Goal: Find specific page/section: Find specific page/section

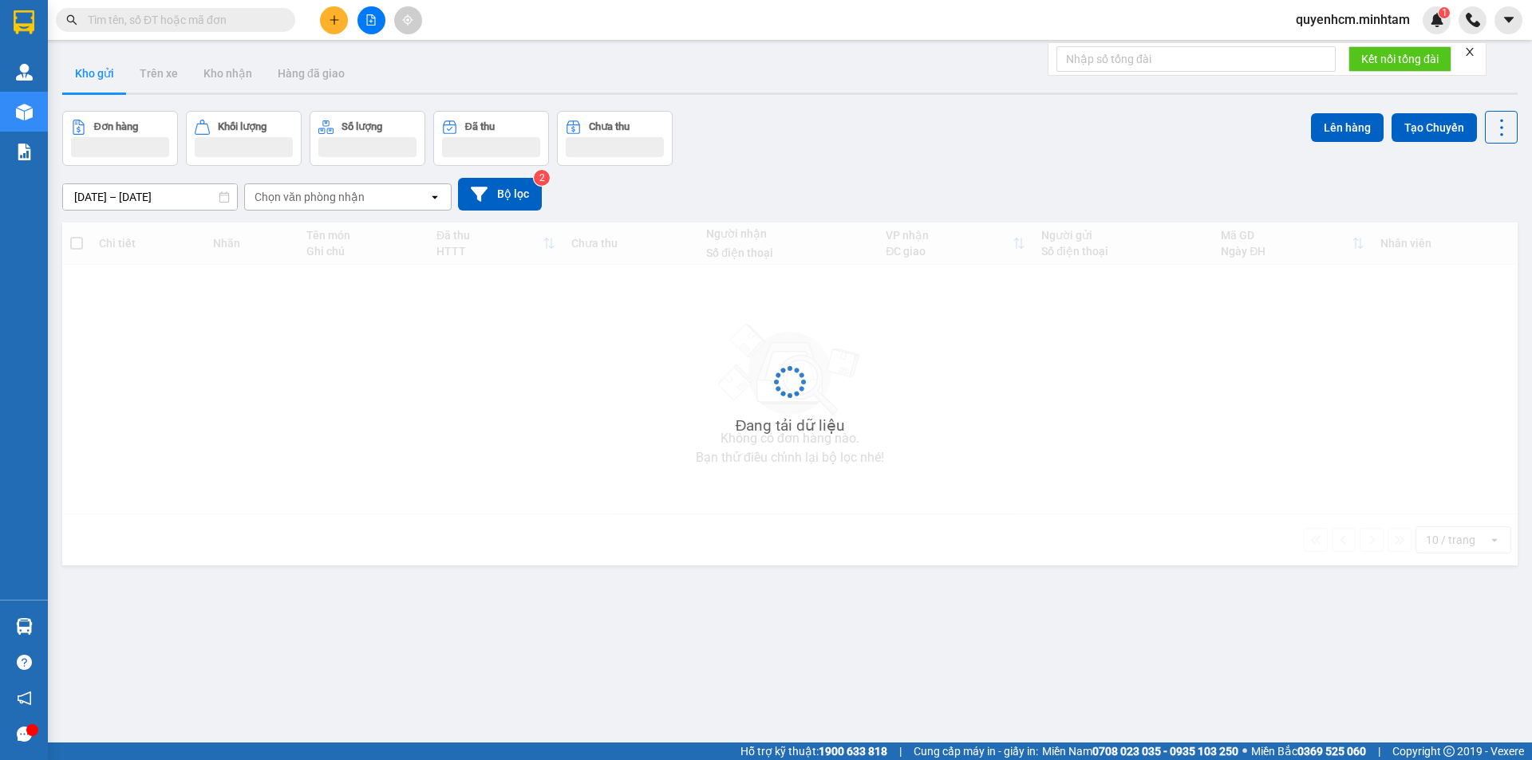
click at [213, 6] on div "Kết quả tìm kiếm ( 0 ) Bộ lọc No Data" at bounding box center [155, 20] width 311 height 28
click at [212, 23] on input "text" at bounding box center [182, 20] width 188 height 18
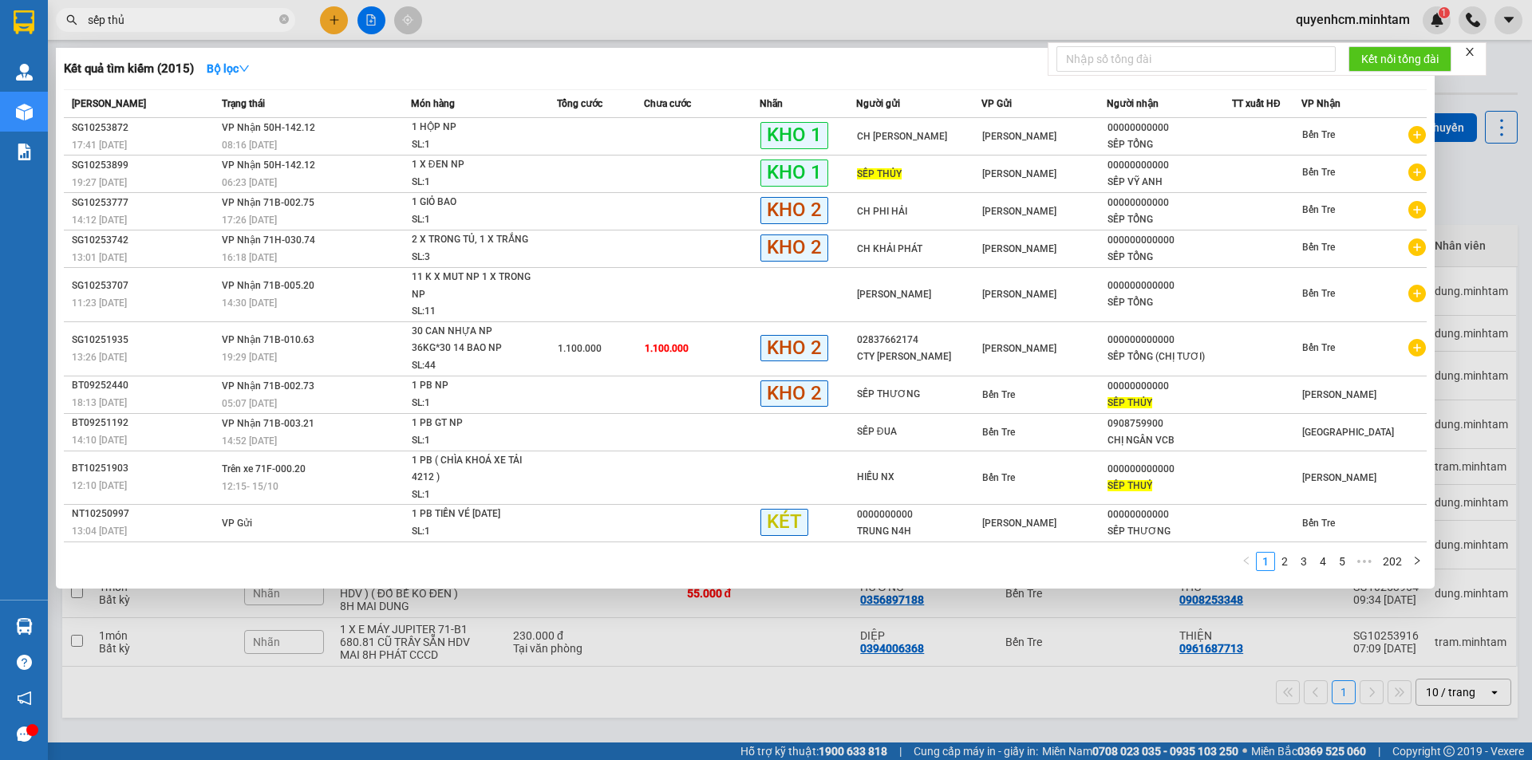
type input "sếp thủy"
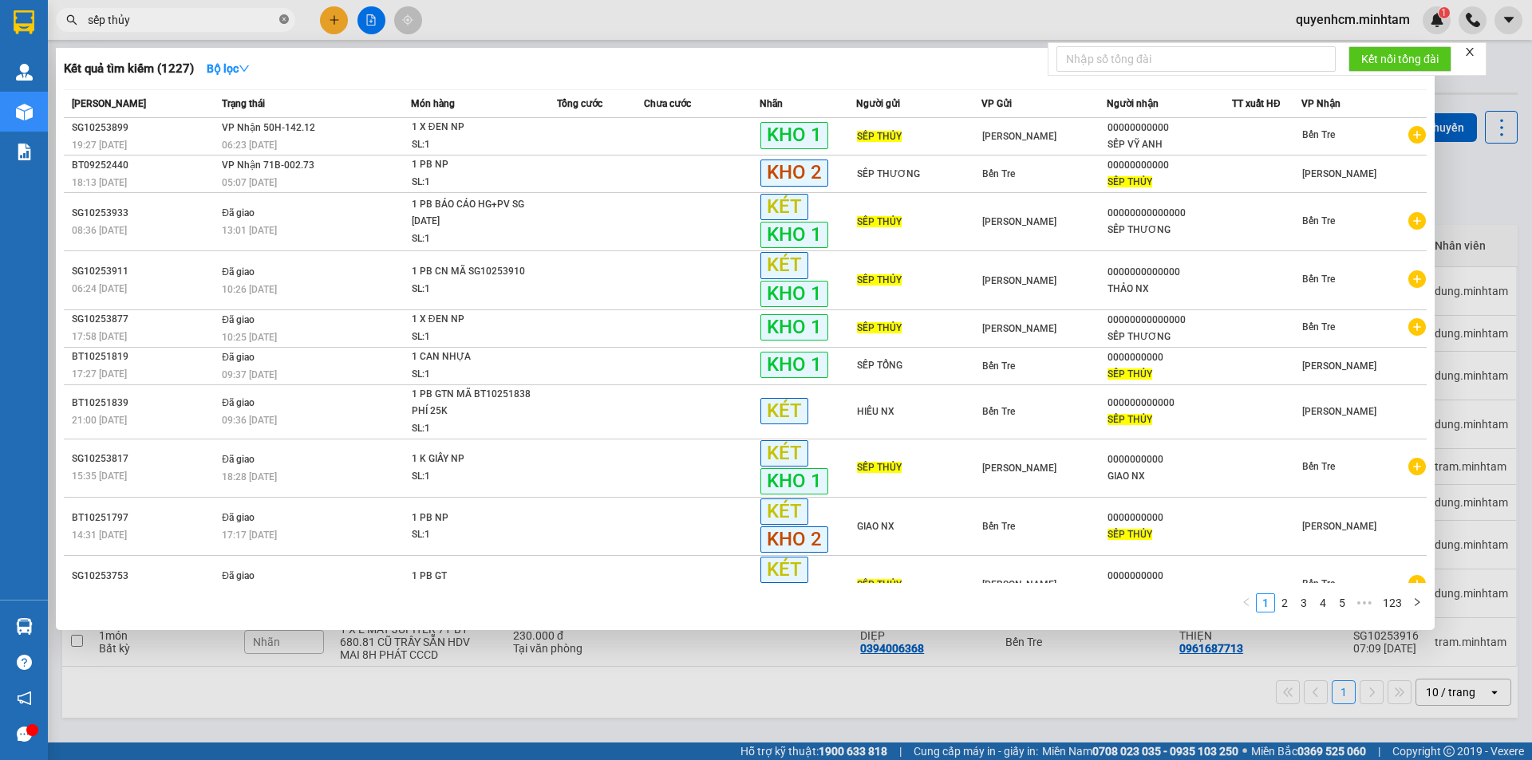
click at [280, 27] on span at bounding box center [284, 20] width 10 height 15
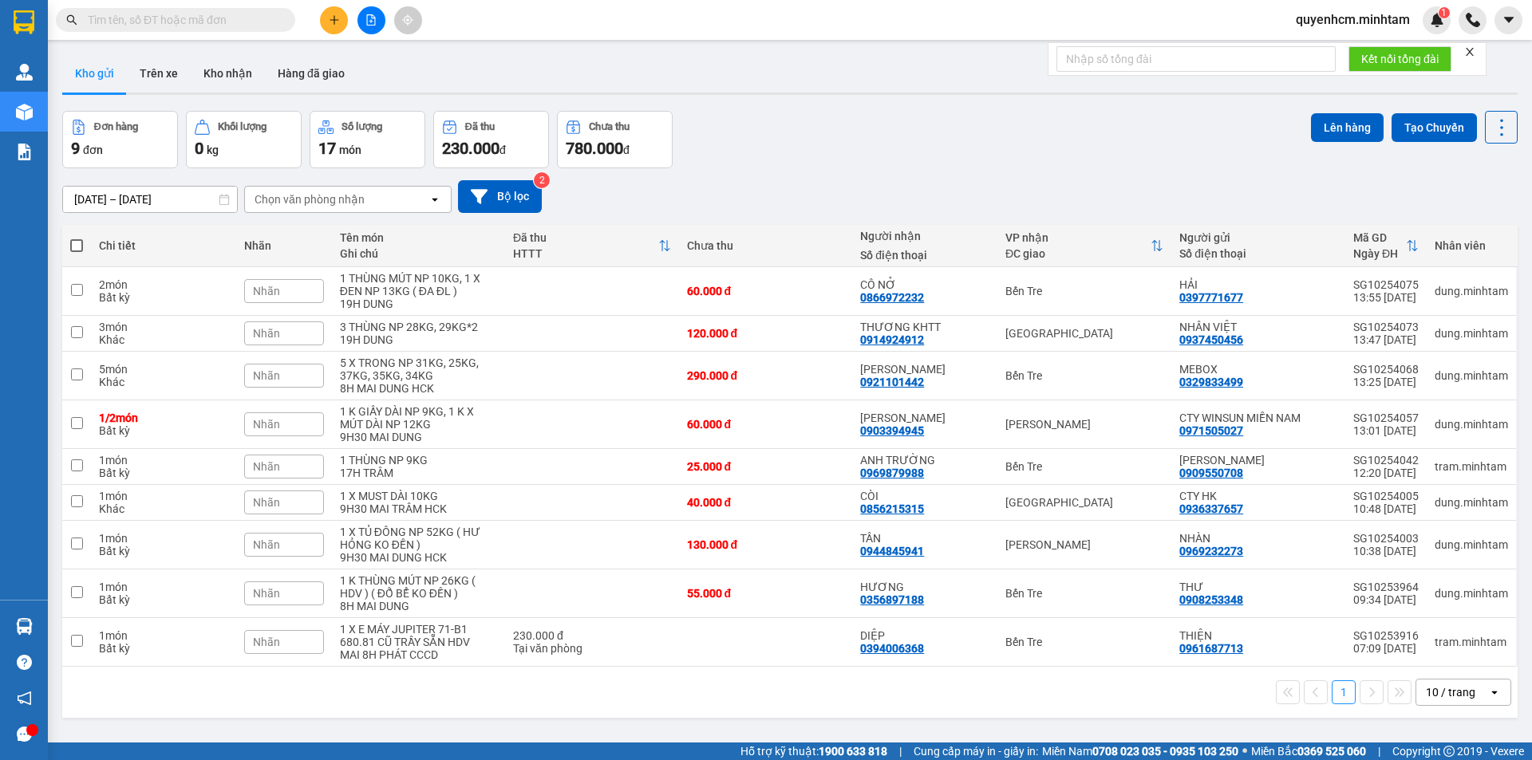
drag, startPoint x: 401, startPoint y: 151, endPoint x: 416, endPoint y: 212, distance: 63.3
click at [416, 212] on div "ver 1.8.147 Kho gửi Trên xe Kho nhận Hàng đã giao Đơn hàng 9 đơn Khối lượng 0 k…" at bounding box center [790, 428] width 1468 height 760
click at [726, 223] on div "[DATE] – [DATE] Press the down arrow key to interact with the calendar and sele…" at bounding box center [789, 196] width 1455 height 57
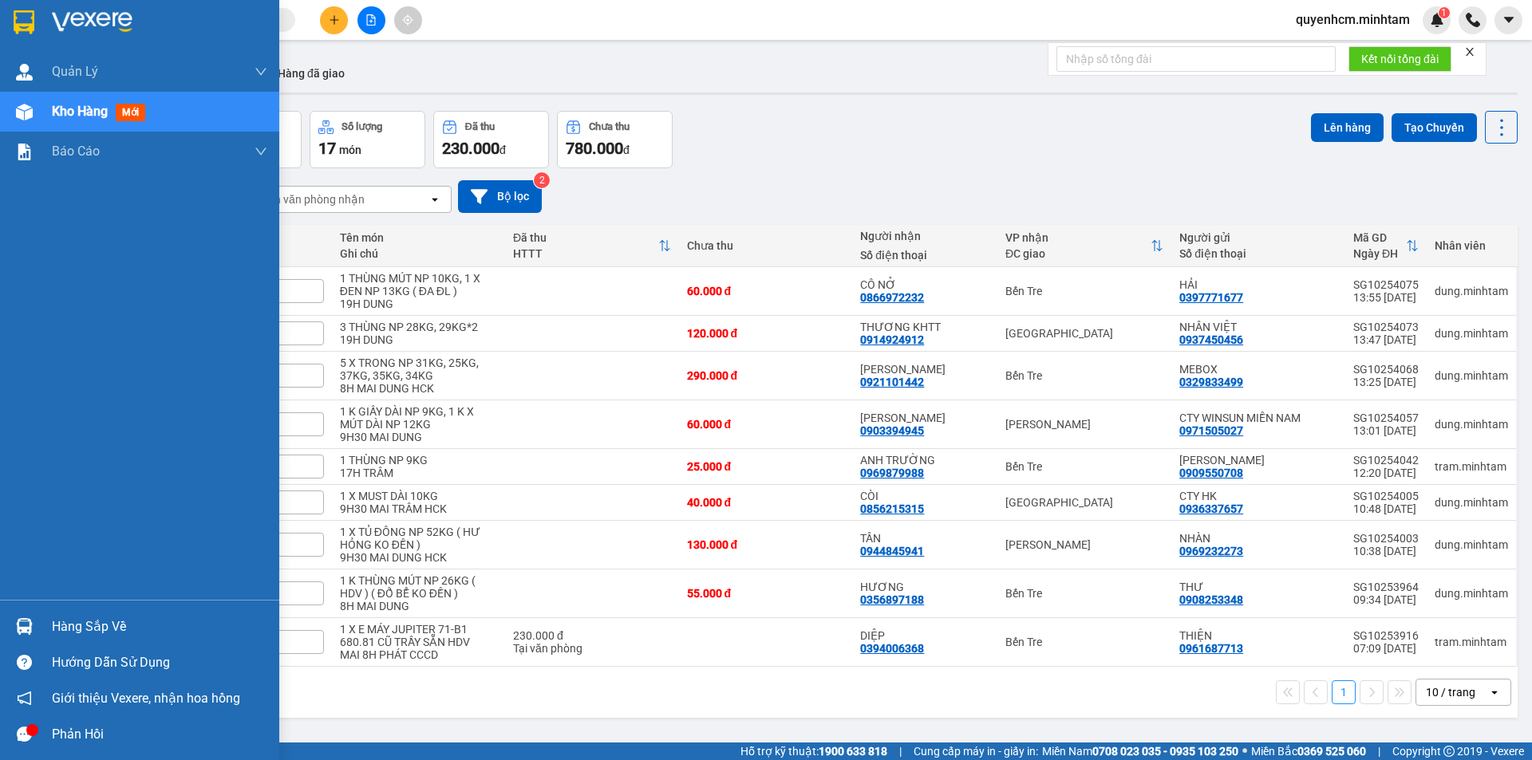
click at [31, 116] on img at bounding box center [24, 112] width 17 height 17
